Goal: Information Seeking & Learning: Learn about a topic

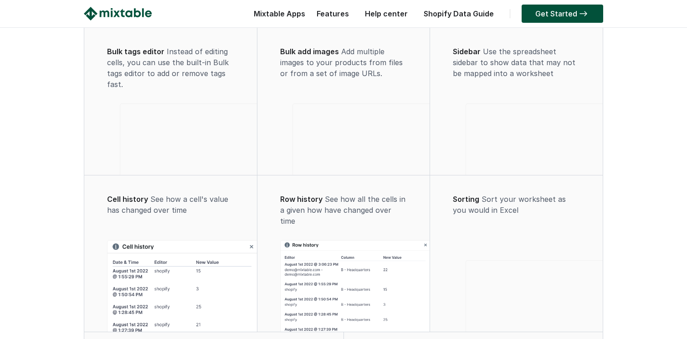
scroll to position [1292, 0]
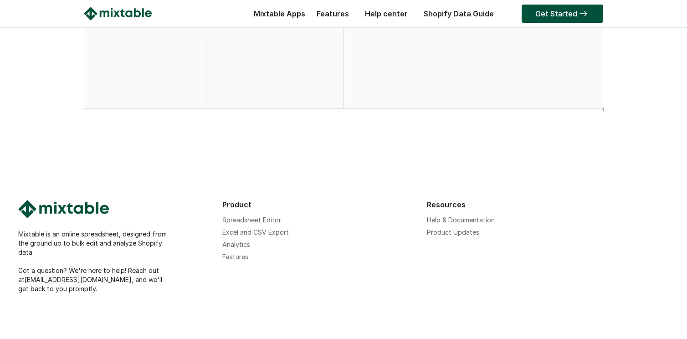
click at [463, 10] on link "Shopify Data Guide" at bounding box center [458, 13] width 79 height 9
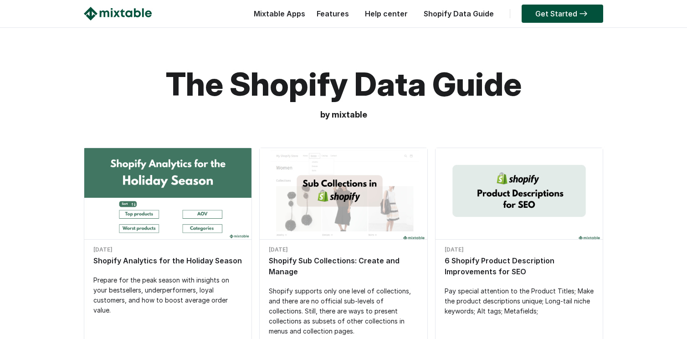
click at [372, 266] on div "Shopify Sub Collections: Create and Manage" at bounding box center [343, 266] width 149 height 22
click at [343, 14] on link "Features" at bounding box center [332, 13] width 41 height 9
